Goal: Transaction & Acquisition: Purchase product/service

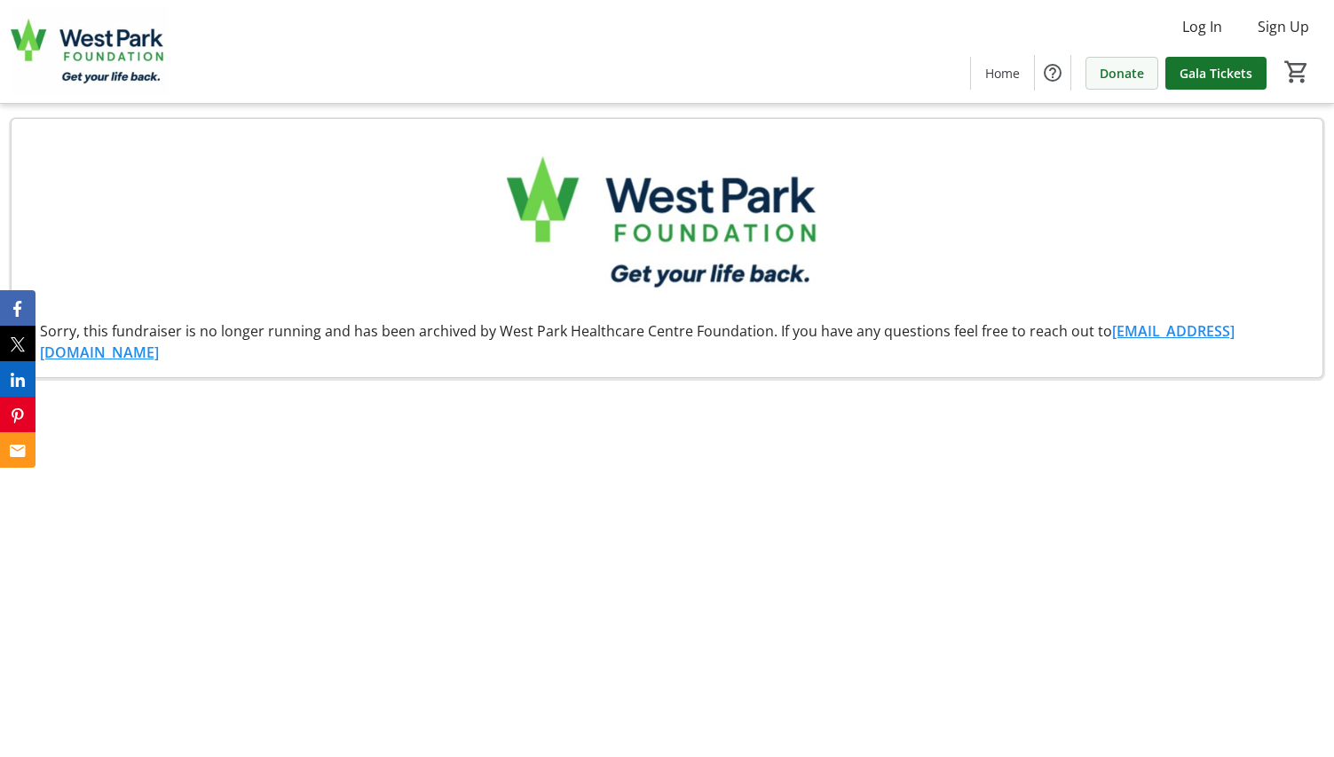
click at [1116, 83] on span at bounding box center [1122, 72] width 71 height 43
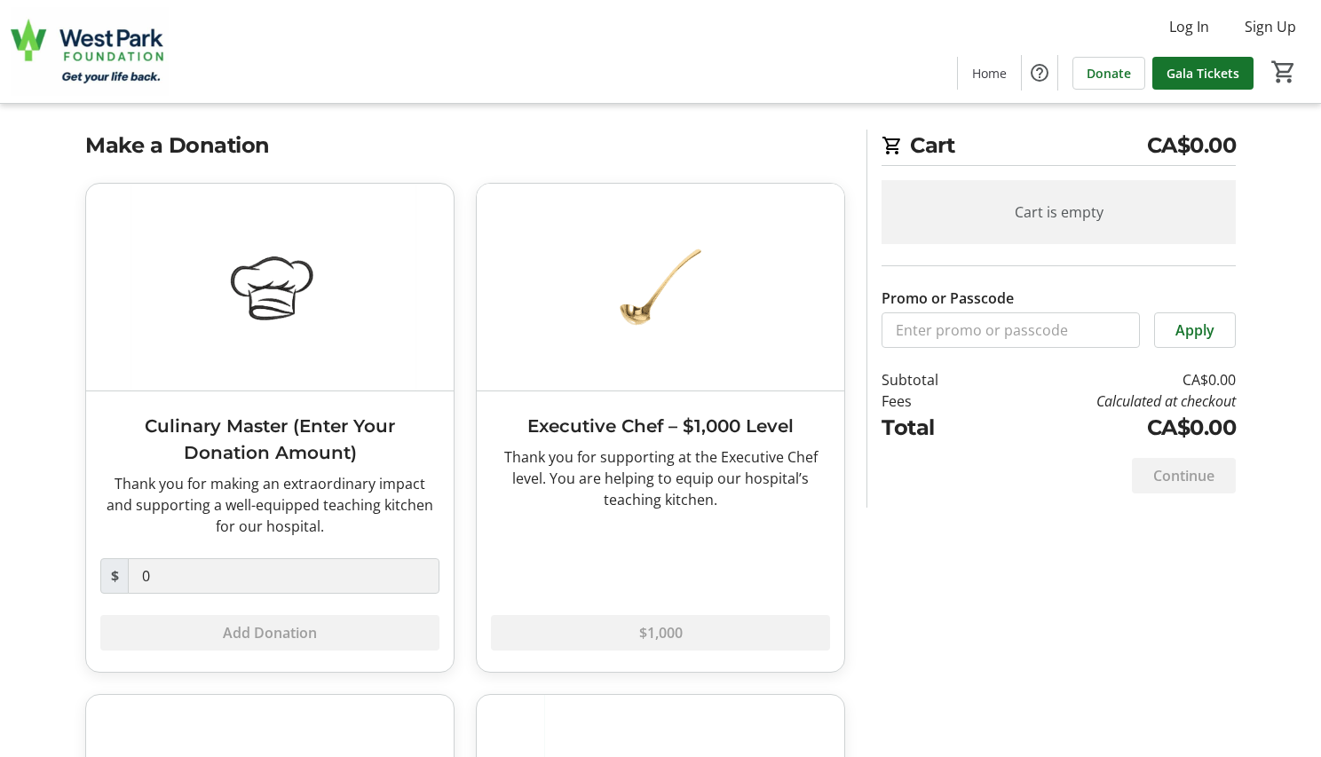
scroll to position [16, 0]
click at [1112, 219] on div "Cart is empty" at bounding box center [1059, 213] width 354 height 64
click at [1187, 145] on span "CA$0.00" at bounding box center [1192, 147] width 90 height 32
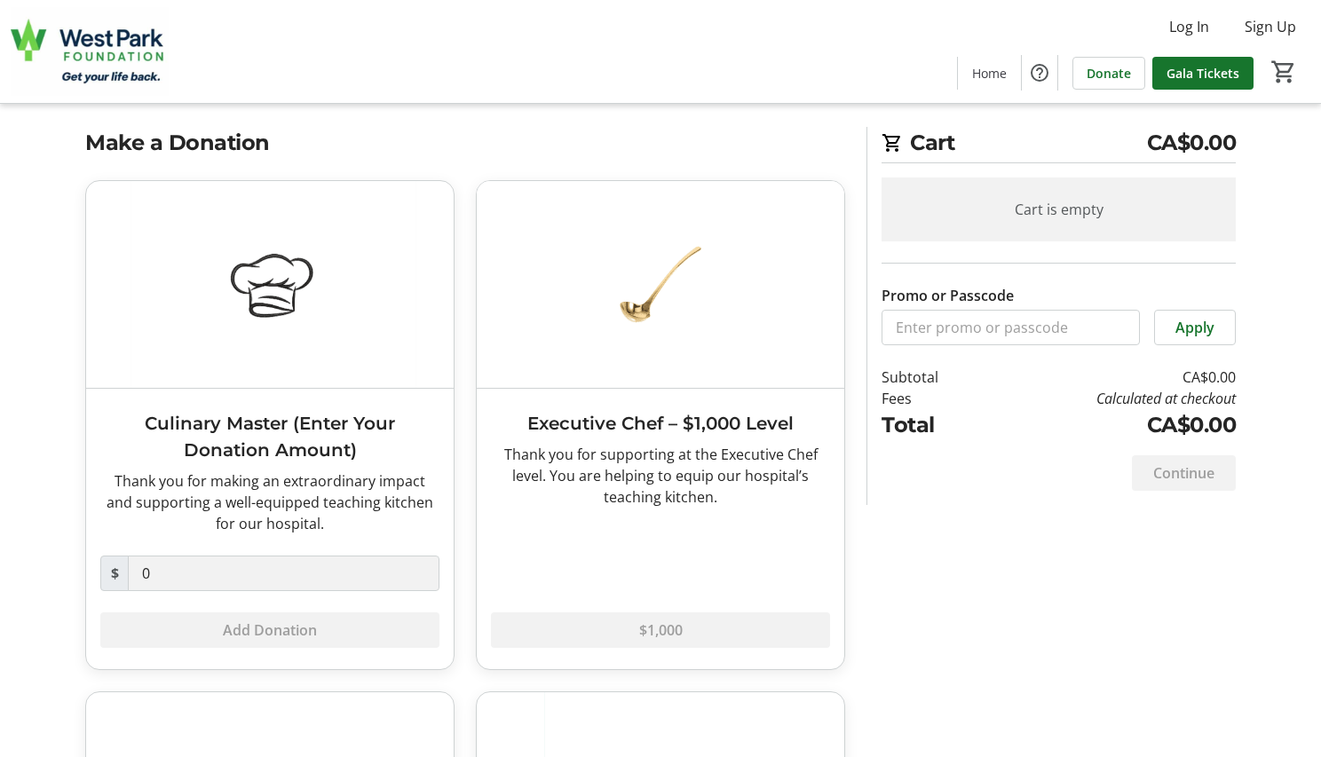
scroll to position [0, 0]
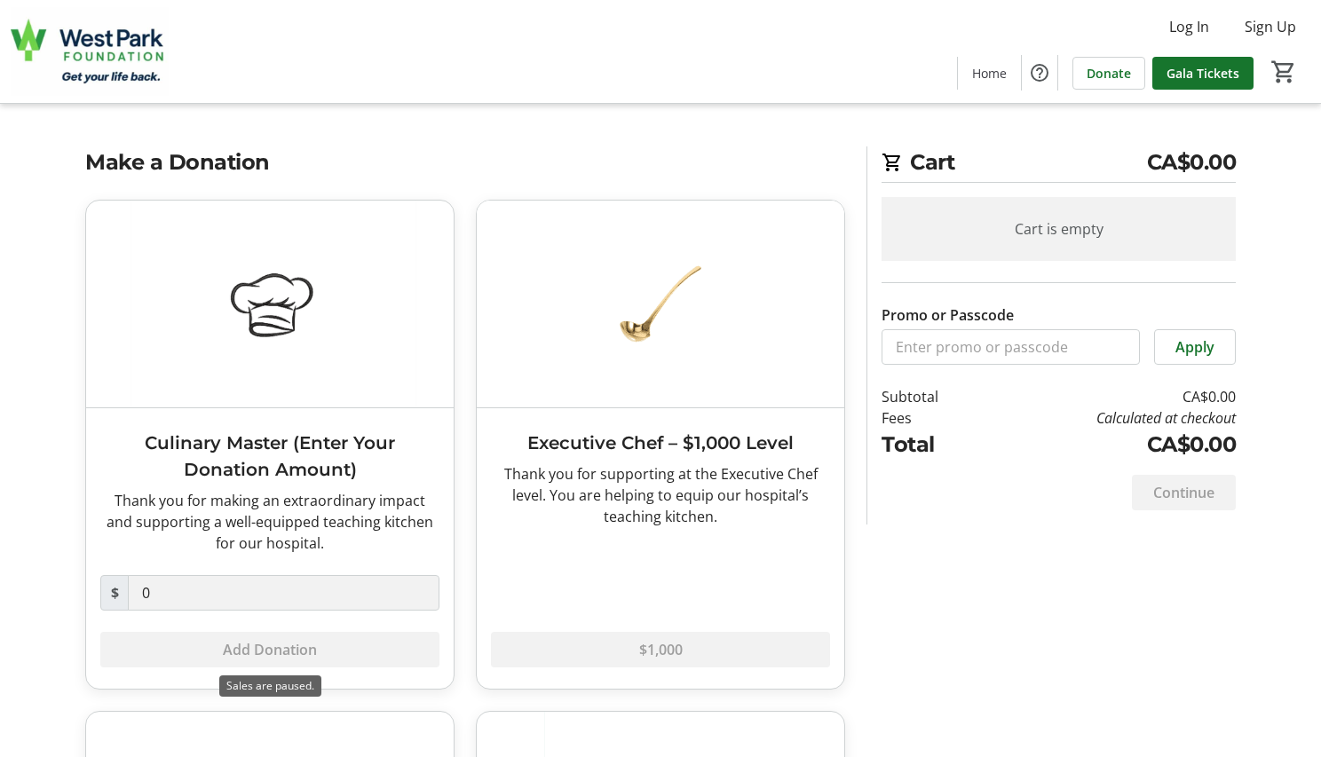
click at [236, 659] on div "Add Donation" at bounding box center [269, 650] width 339 height 36
click at [252, 646] on div "Add Donation" at bounding box center [269, 650] width 339 height 36
click at [1185, 31] on span "Log In" at bounding box center [1189, 26] width 40 height 21
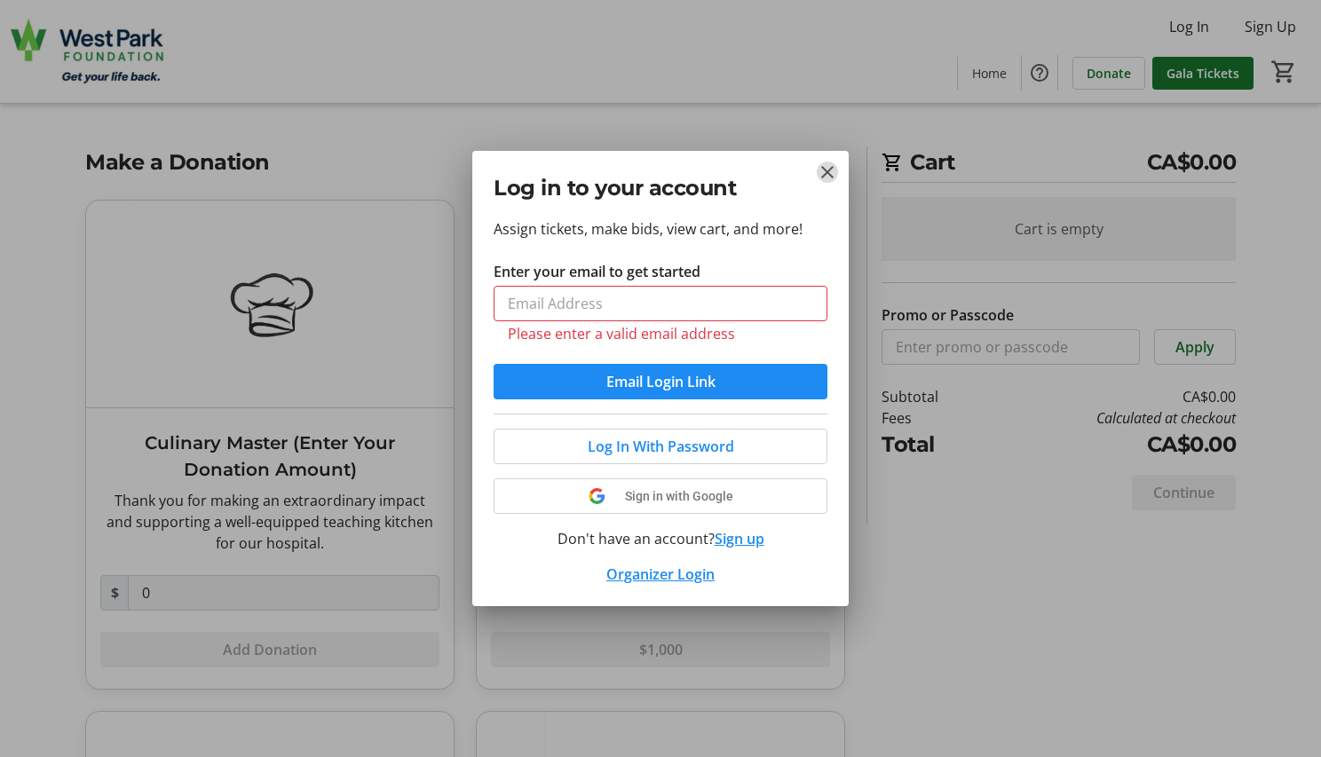
click at [0, 0] on tr-donor-auth-dialog-ui "Log in to your account Assign tickets, make bids, view cart, and more! Enter yo…" at bounding box center [0, 0] width 0 height 0
click at [825, 183] on h2 "Log in to your account" at bounding box center [661, 188] width 334 height 32
click at [828, 172] on mat-icon "Close" at bounding box center [827, 172] width 21 height 21
